Goal: Navigation & Orientation: Find specific page/section

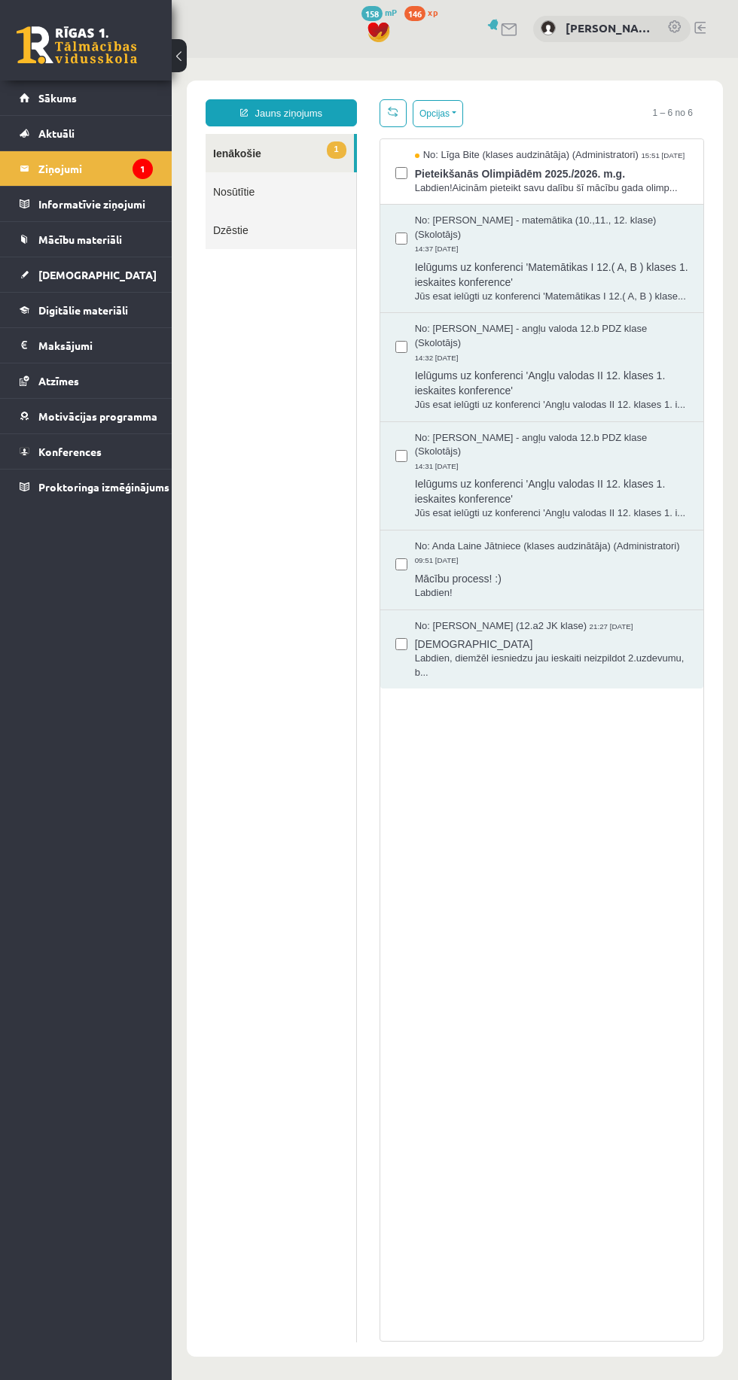
click at [534, 178] on span "Pieteikšanās Olimpiādēm 2025./2026. m.g." at bounding box center [551, 172] width 273 height 19
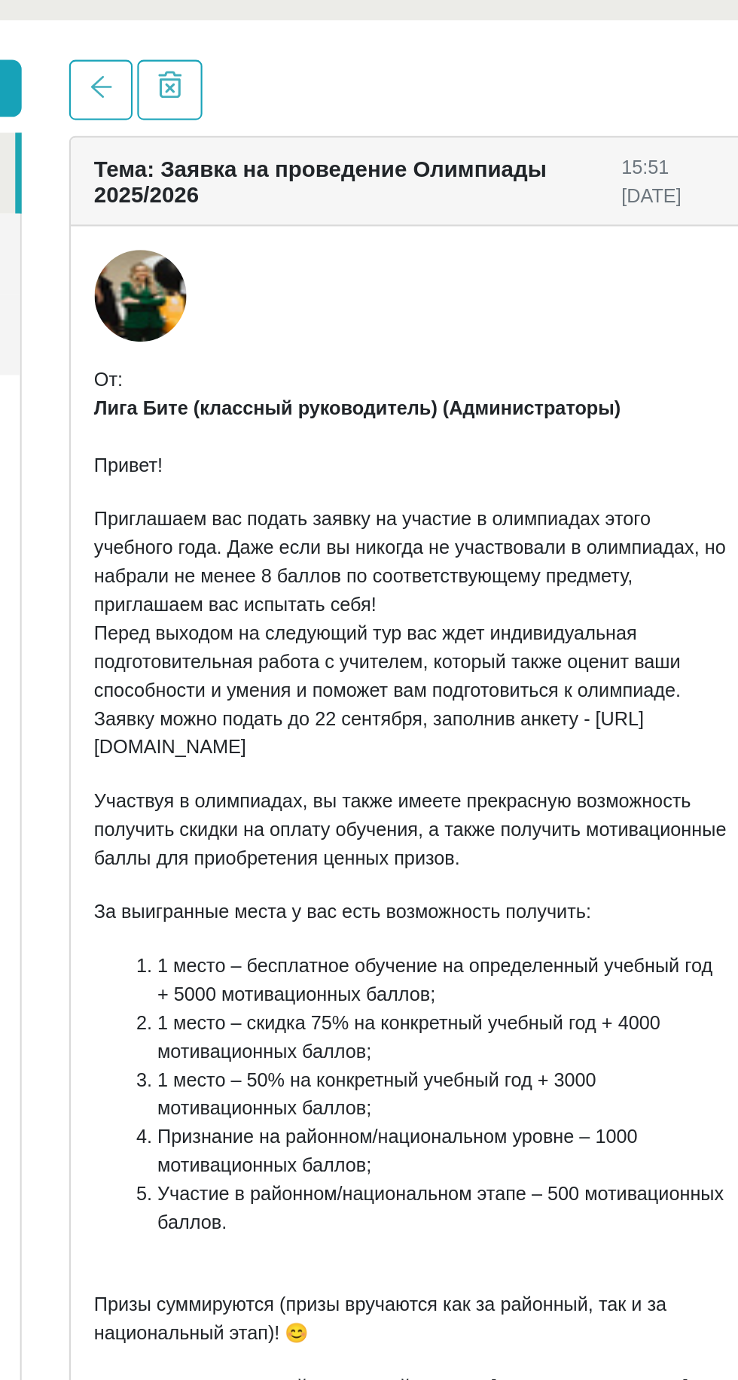
scroll to position [5, 0]
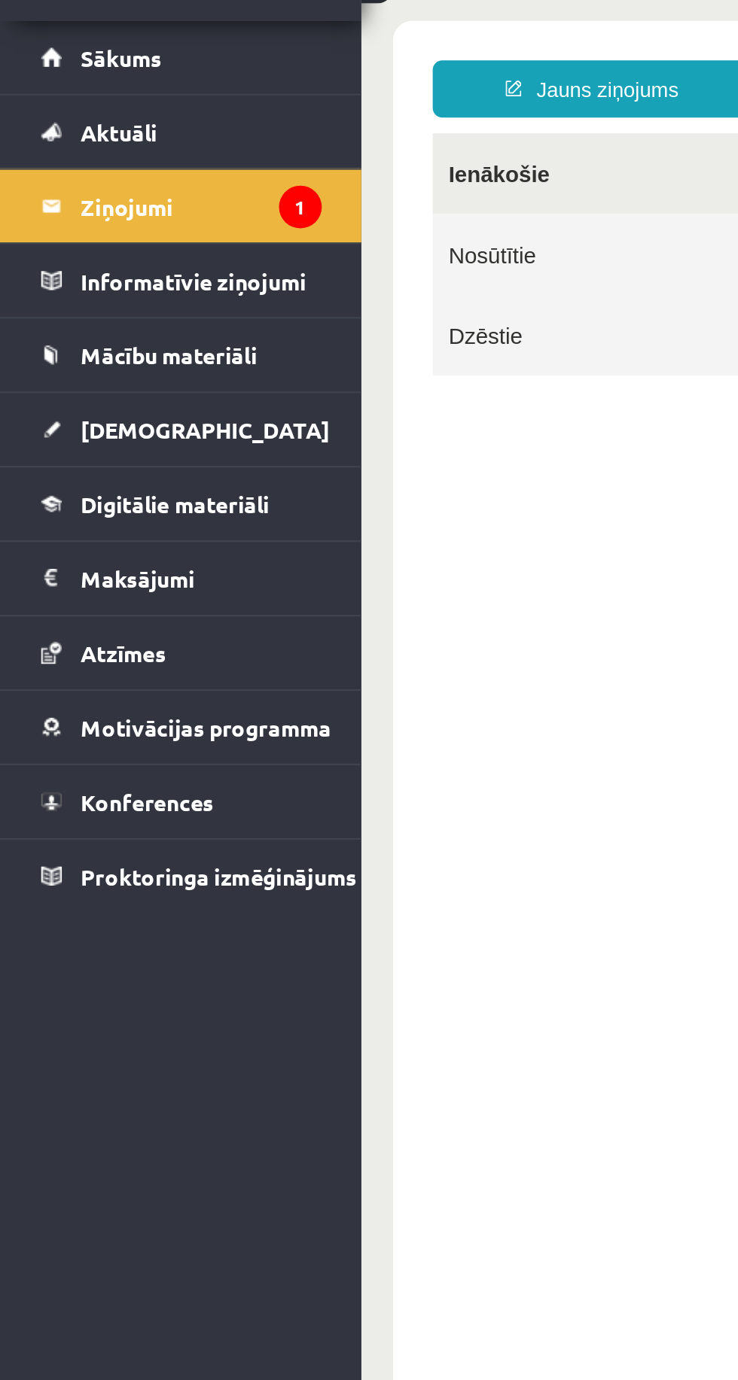
click at [47, 261] on link "[DEMOGRAPHIC_DATA]" at bounding box center [86, 274] width 133 height 35
